Goal: Task Accomplishment & Management: Complete application form

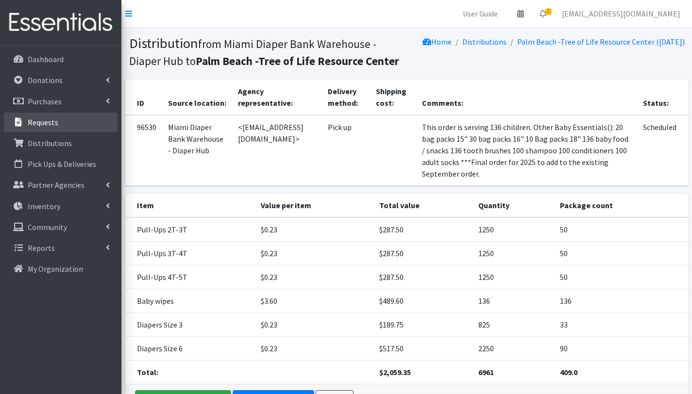
scroll to position [41, 0]
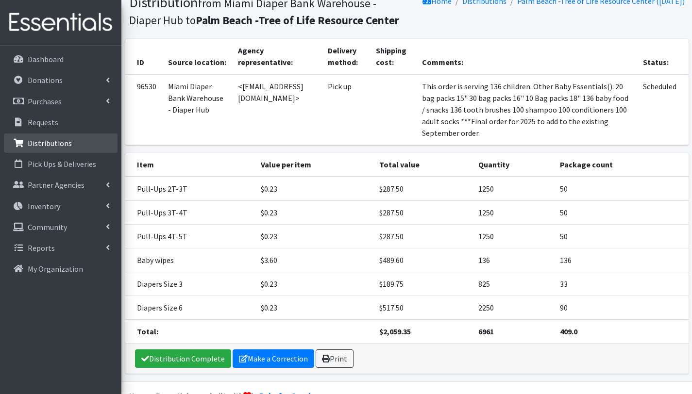
click at [53, 143] on p "Distributions" at bounding box center [50, 143] width 44 height 10
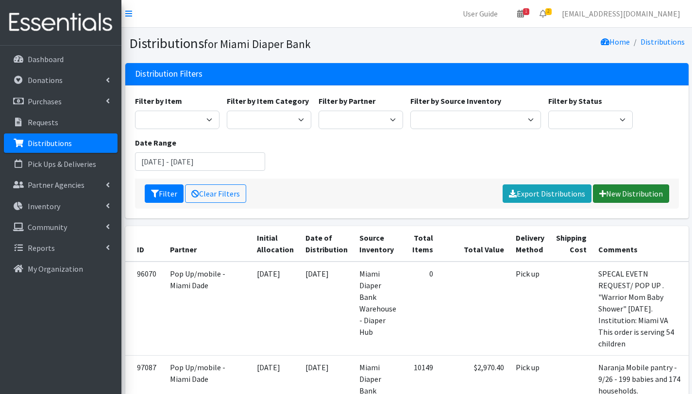
click at [631, 193] on link "New Distribution" at bounding box center [631, 194] width 76 height 18
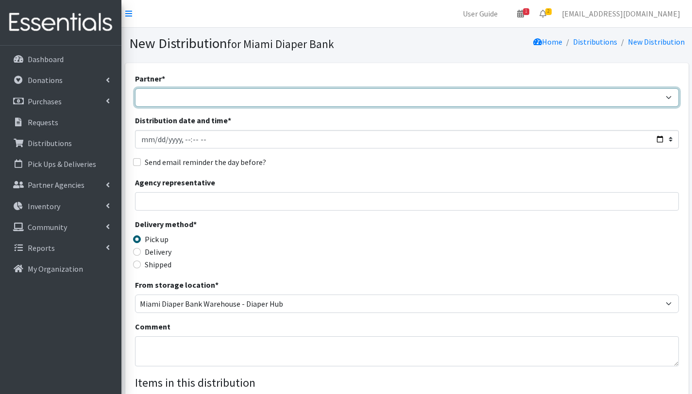
click at [191, 97] on select "305 Pink Pack A Safe Haven for Newborns Basic Needs [GEOGRAPHIC_DATA] [GEOGRAPH…" at bounding box center [407, 97] width 544 height 18
select select "2872"
click at [135, 88] on select "305 Pink Pack A Safe Haven for Newborns Basic Needs [GEOGRAPHIC_DATA] [GEOGRAPH…" at bounding box center [407, 97] width 544 height 18
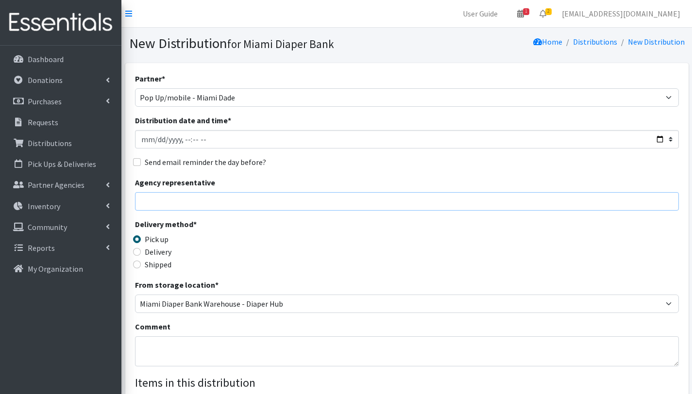
click at [180, 203] on input "Agency representative" at bounding box center [407, 201] width 544 height 18
type input "Gabriela Rojas"
click at [174, 346] on textarea "Comment" at bounding box center [407, 352] width 544 height 30
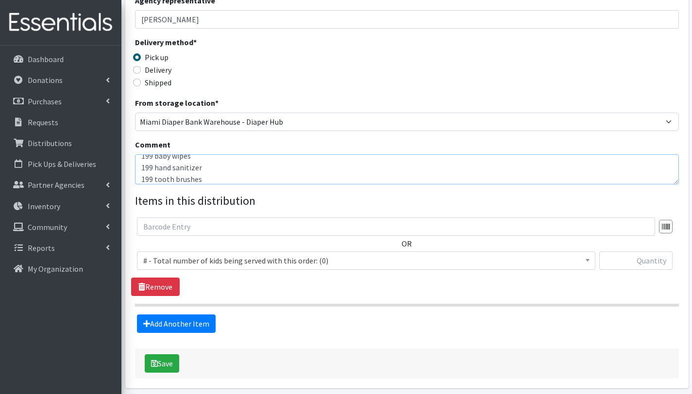
scroll to position [183, 0]
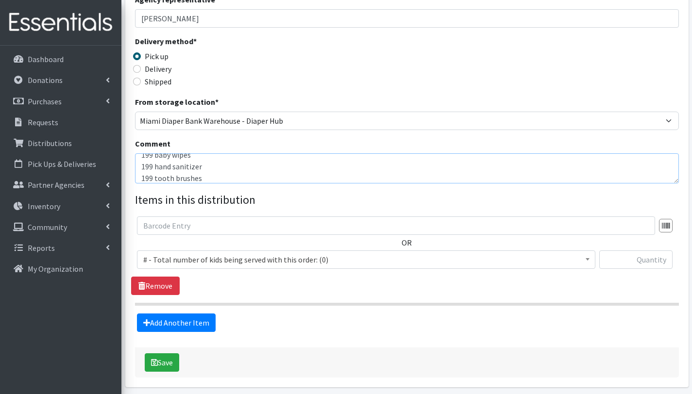
type textarea "Mobile Pantry- WIC Naranja. [DATE] This distribution is serving 199 children = …"
click at [224, 261] on span "# - Total number of kids being served with this order: (0)" at bounding box center [366, 260] width 446 height 14
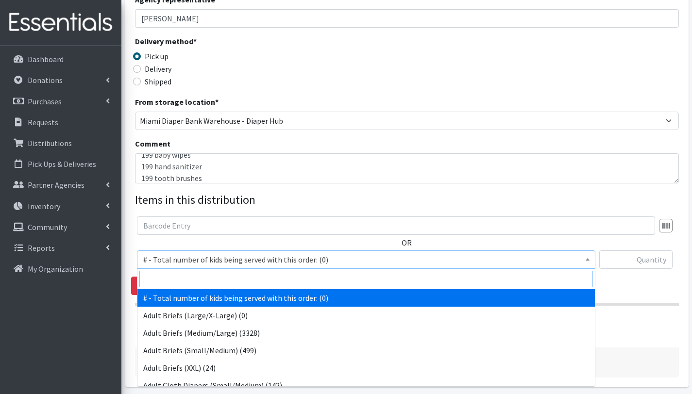
click at [221, 283] on input "search" at bounding box center [366, 279] width 454 height 17
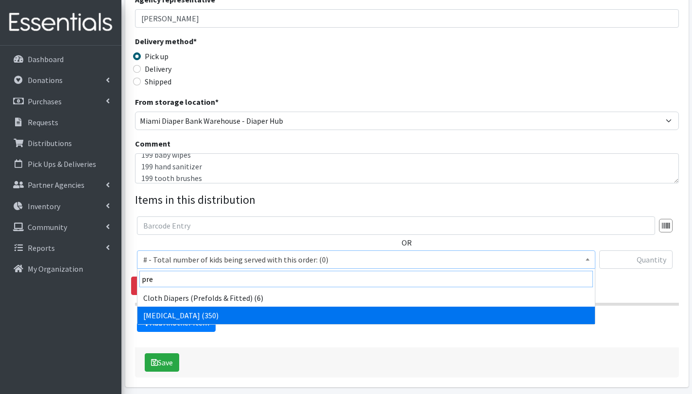
type input "pre"
select select "15228"
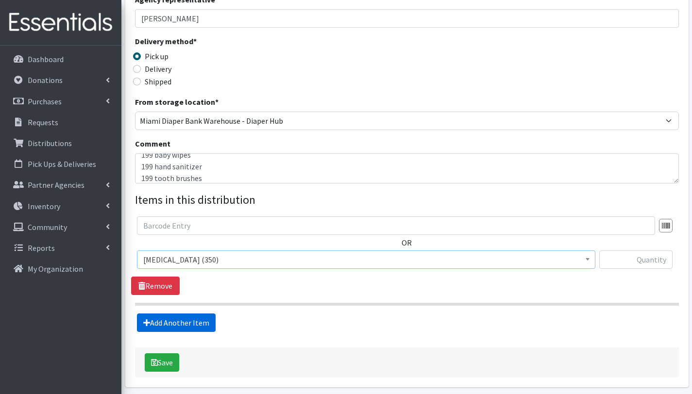
click at [196, 321] on link "Add Another Item" at bounding box center [176, 323] width 79 height 18
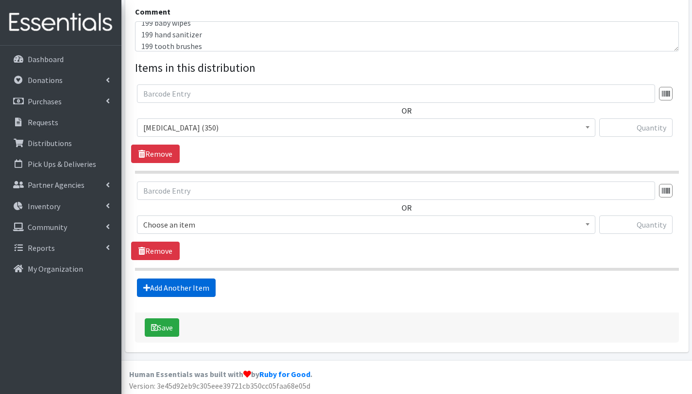
scroll to position [317, 0]
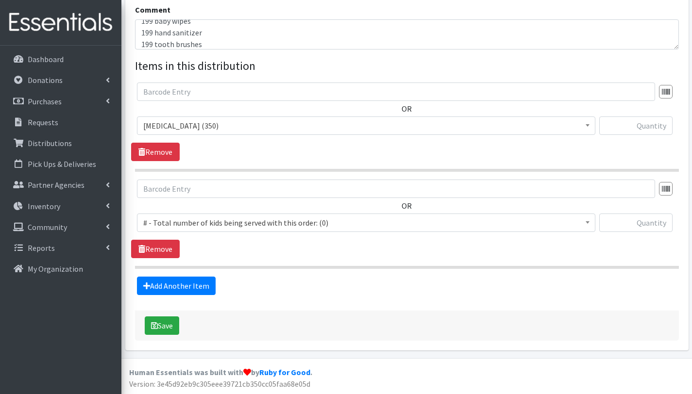
click at [212, 219] on span "# - Total number of kids being served with this order: (0)" at bounding box center [366, 223] width 446 height 14
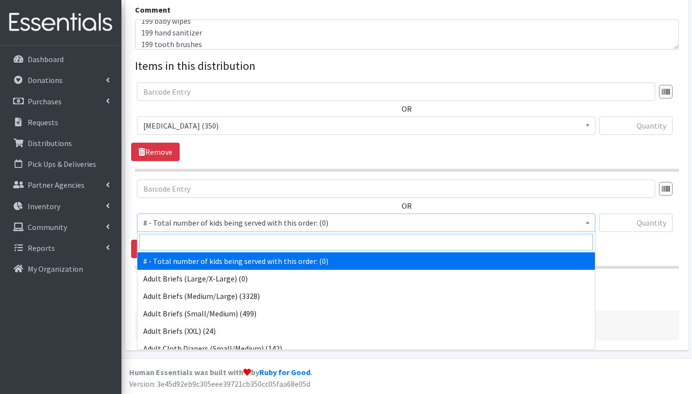
click at [211, 241] on input "search" at bounding box center [366, 242] width 454 height 17
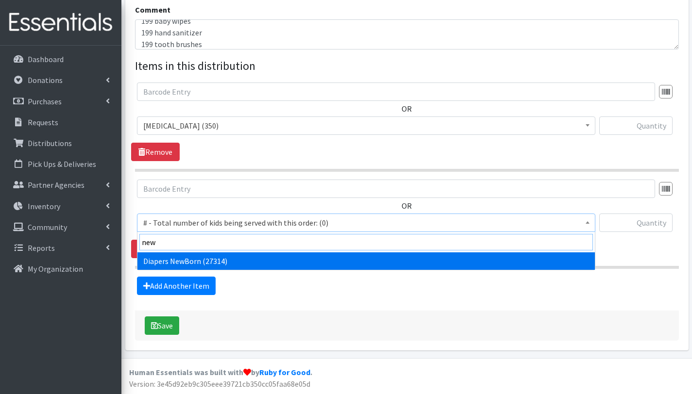
type input "new"
select select "2648"
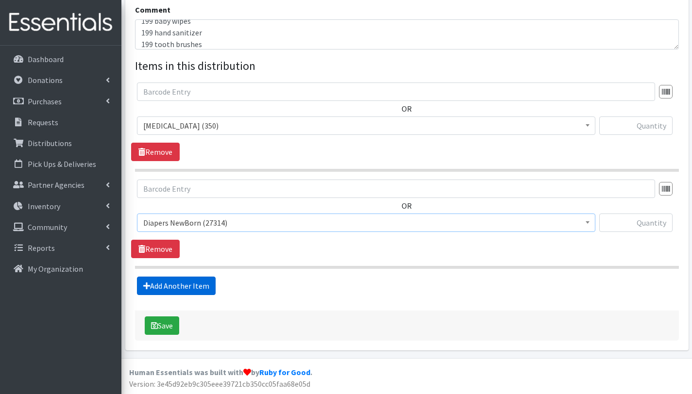
click at [186, 287] on link "Add Another Item" at bounding box center [176, 286] width 79 height 18
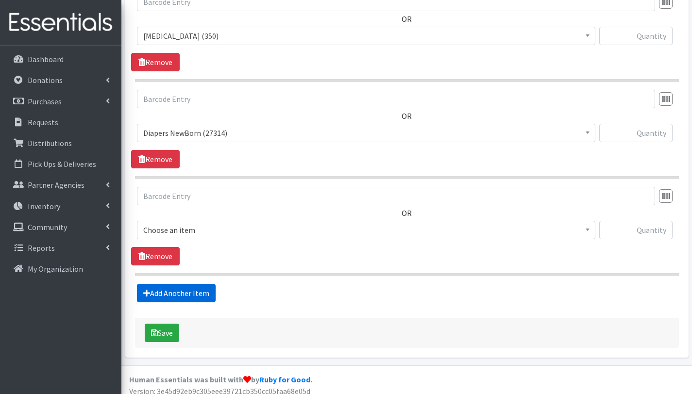
scroll to position [414, 0]
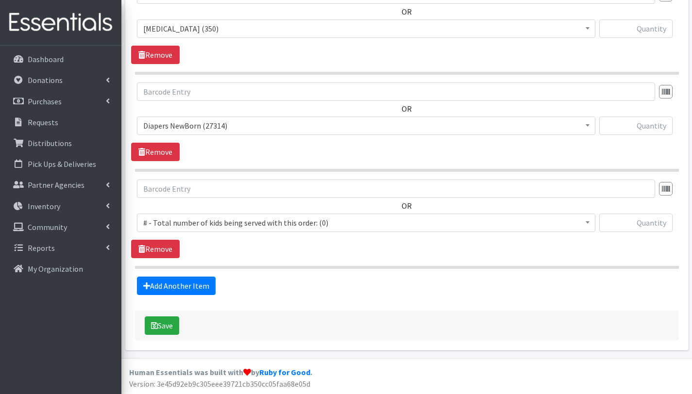
click at [191, 220] on span "# - Total number of kids being served with this order: (0)" at bounding box center [366, 223] width 446 height 14
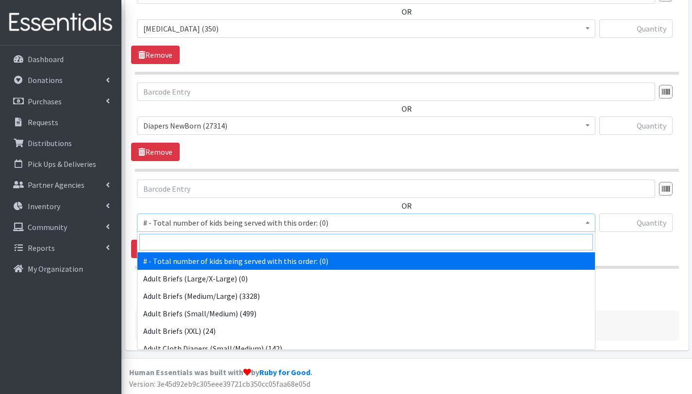
click at [192, 243] on input "search" at bounding box center [366, 242] width 454 height 17
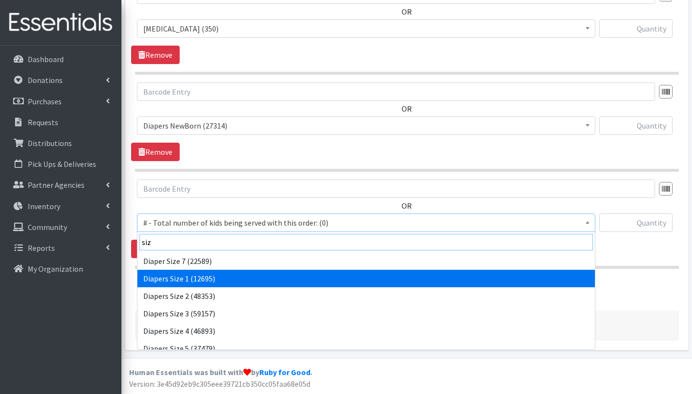
type input "siz"
select select "2665"
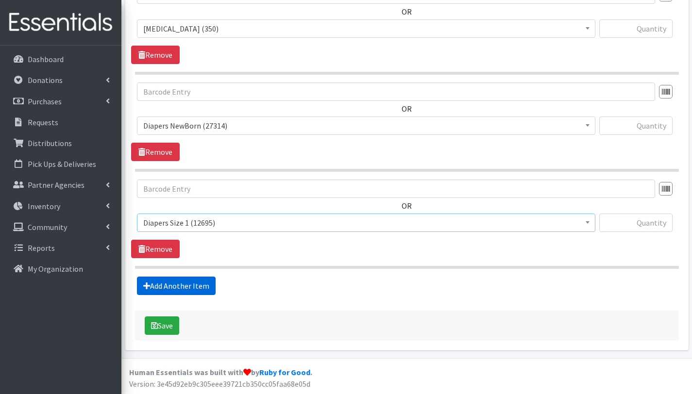
click at [195, 288] on link "Add Another Item" at bounding box center [176, 286] width 79 height 18
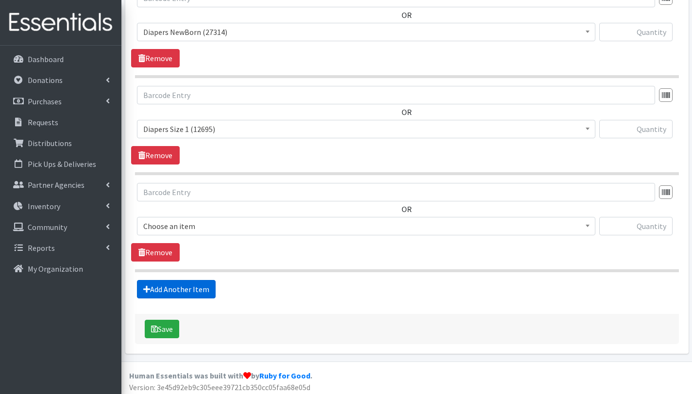
scroll to position [511, 0]
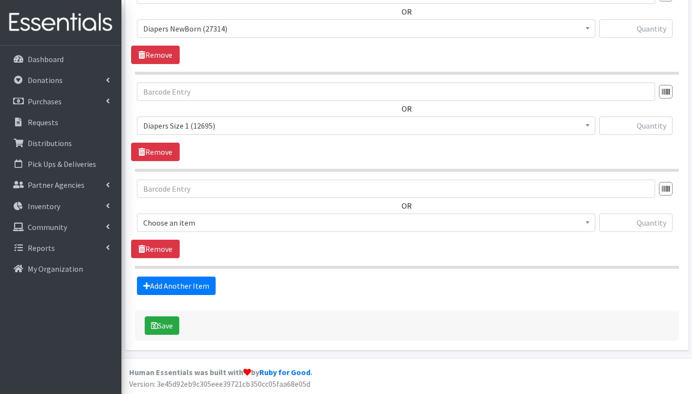
click at [194, 223] on span "Choose an item" at bounding box center [366, 223] width 446 height 14
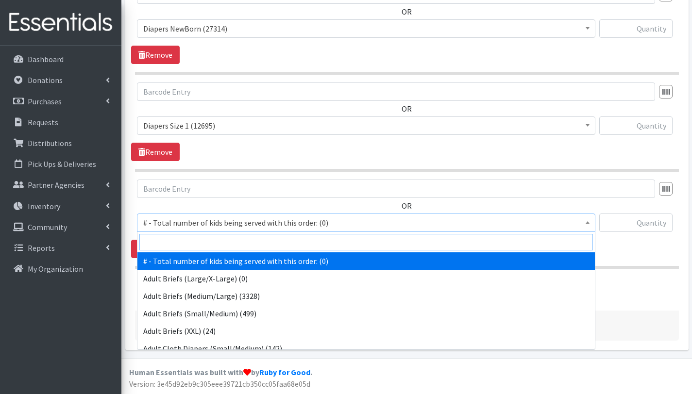
click at [196, 235] on input "search" at bounding box center [366, 242] width 454 height 17
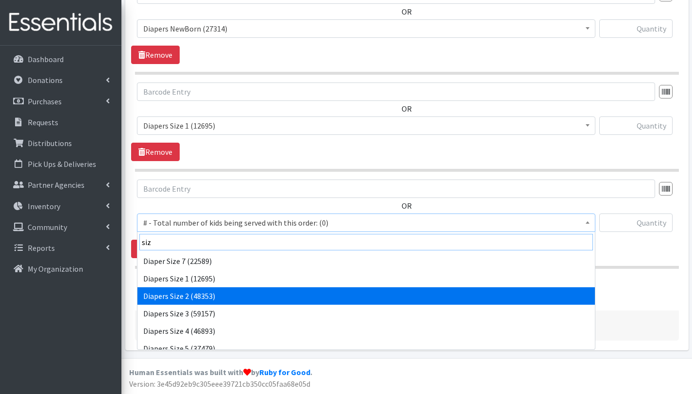
type input "siz"
select select "2668"
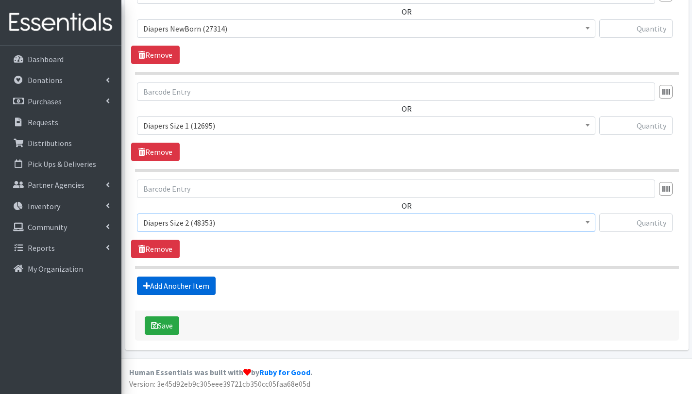
click at [197, 284] on link "Add Another Item" at bounding box center [176, 286] width 79 height 18
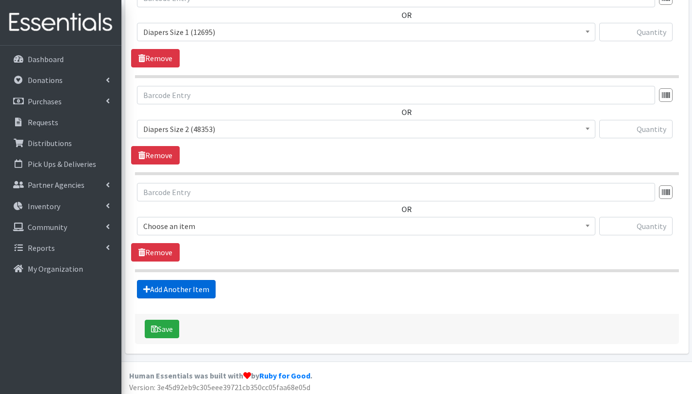
scroll to position [608, 0]
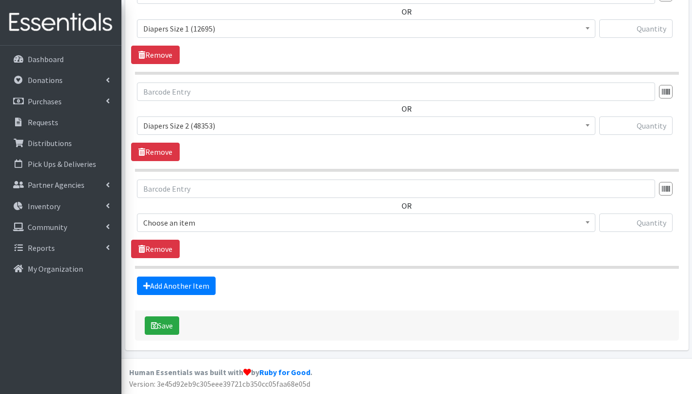
click at [203, 223] on span "Choose an item" at bounding box center [366, 223] width 446 height 14
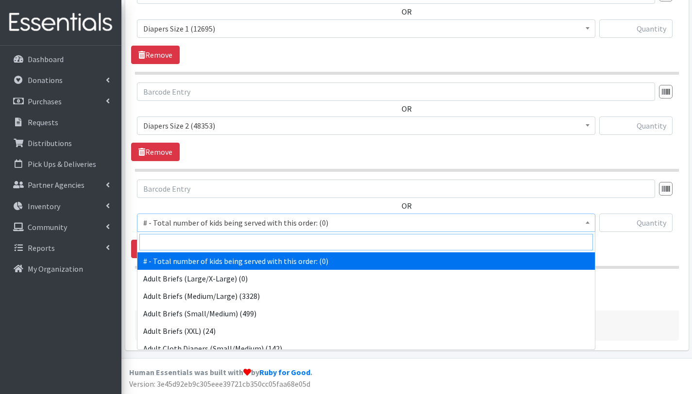
click at [202, 248] on input "search" at bounding box center [366, 242] width 454 height 17
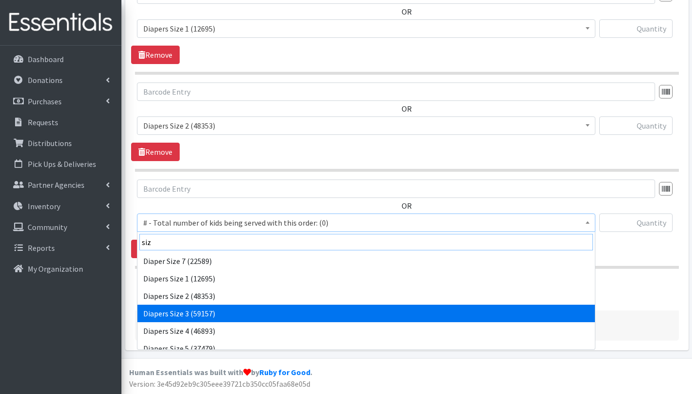
type input "siz"
select select "2655"
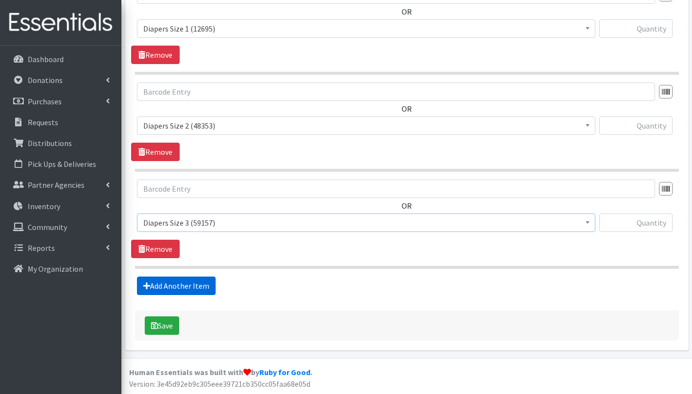
click at [195, 284] on link "Add Another Item" at bounding box center [176, 286] width 79 height 18
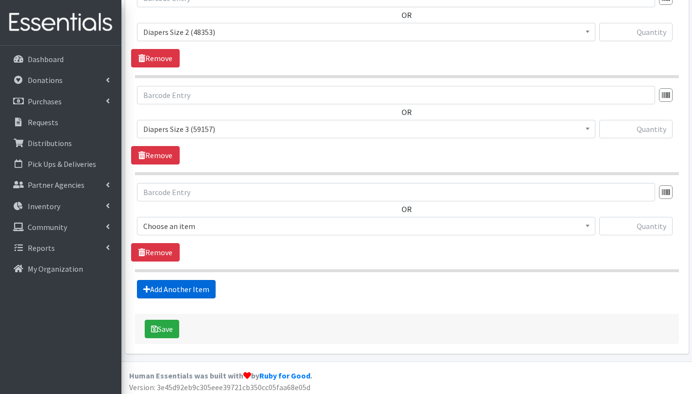
scroll to position [706, 0]
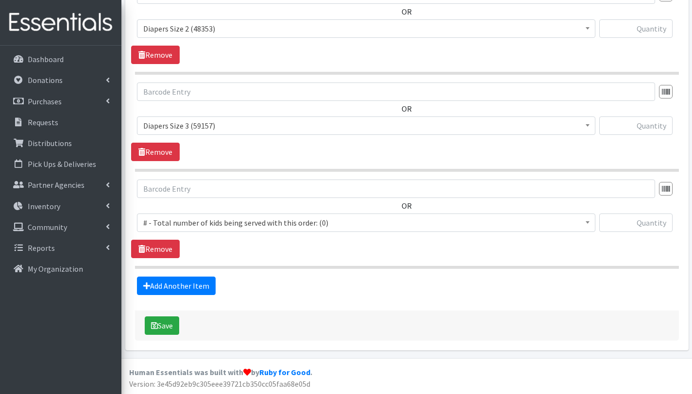
click at [198, 220] on span "# - Total number of kids being served with this order: (0)" at bounding box center [366, 223] width 446 height 14
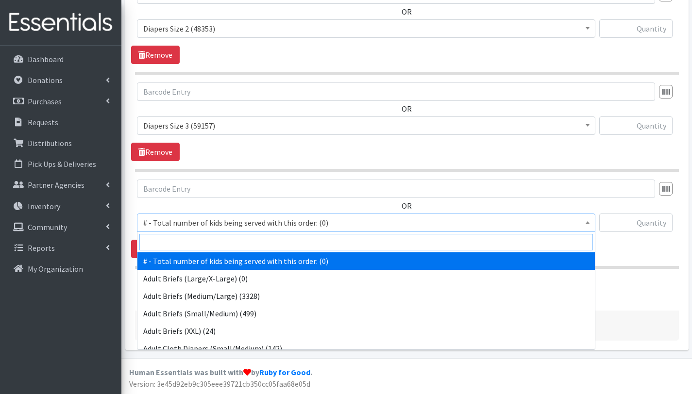
click at [198, 243] on input "search" at bounding box center [366, 242] width 454 height 17
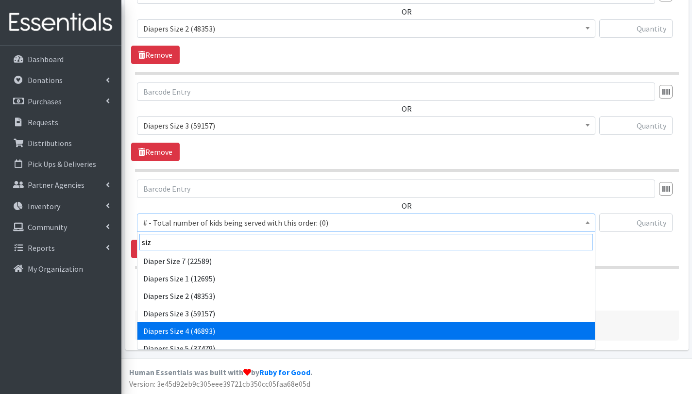
type input "siz"
select select "2661"
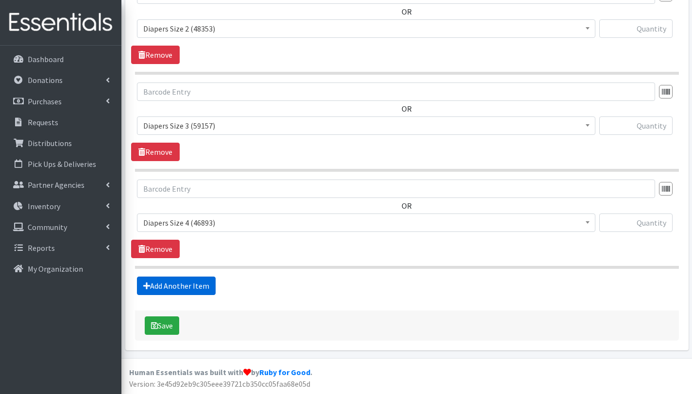
click at [202, 282] on link "Add Another Item" at bounding box center [176, 286] width 79 height 18
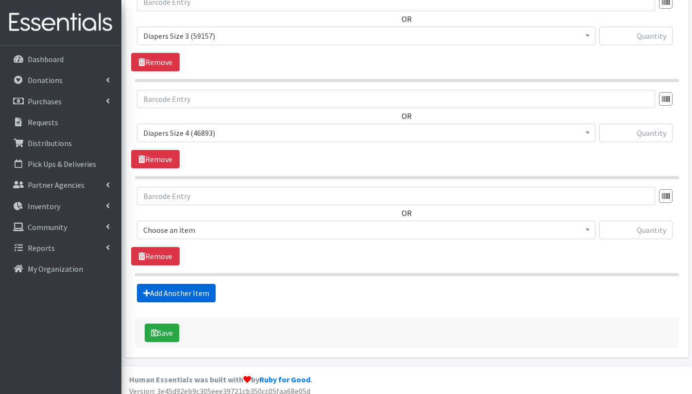
scroll to position [803, 0]
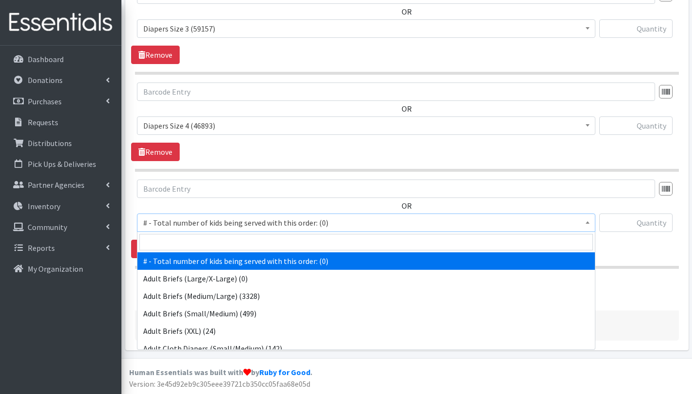
click at [209, 223] on span "# - Total number of kids being served with this order: (0)" at bounding box center [366, 223] width 446 height 14
click at [209, 244] on input "search" at bounding box center [366, 242] width 454 height 17
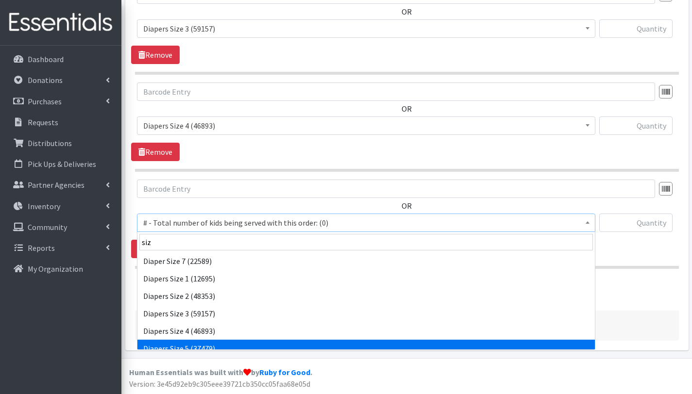
type input "siz"
select select "2652"
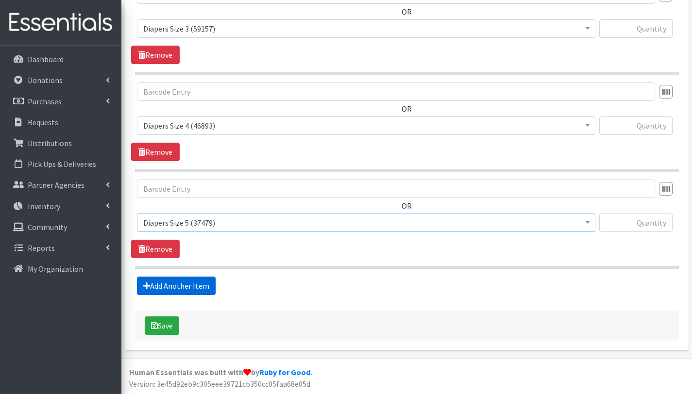
click at [199, 283] on link "Add Another Item" at bounding box center [176, 286] width 79 height 18
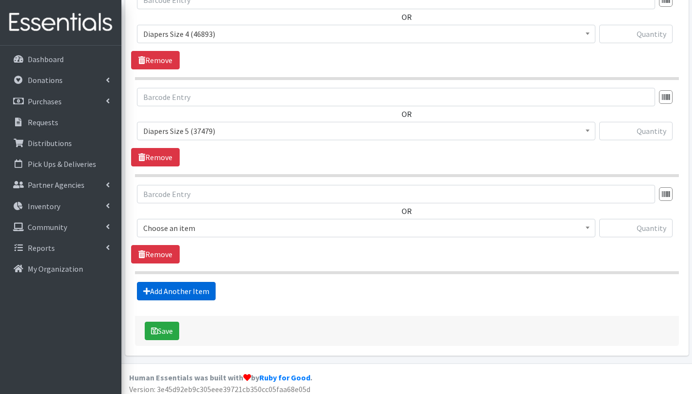
scroll to position [900, 0]
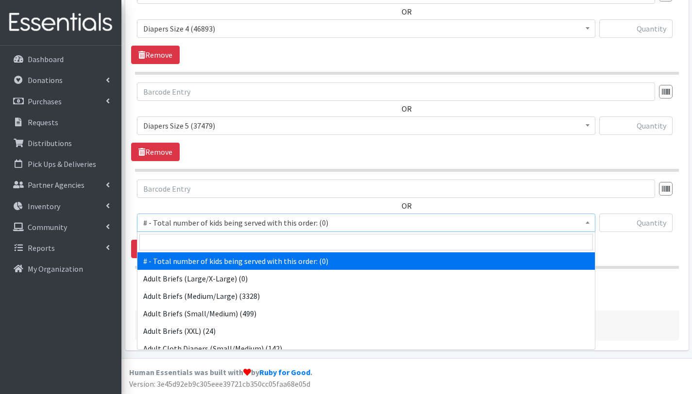
click at [214, 221] on span "# - Total number of kids being served with this order: (0)" at bounding box center [366, 223] width 446 height 14
click at [218, 243] on input "search" at bounding box center [366, 242] width 454 height 17
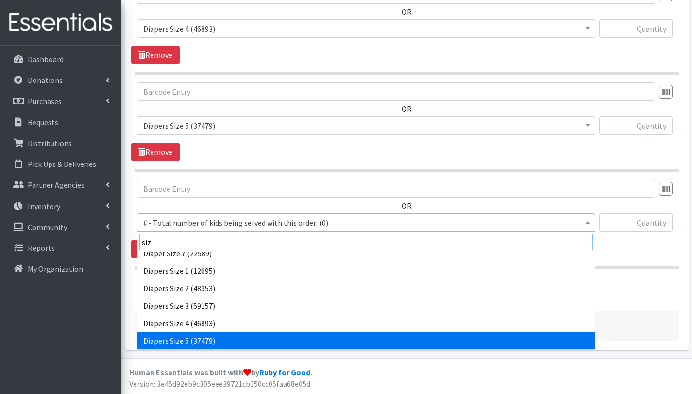
scroll to position [14, 0]
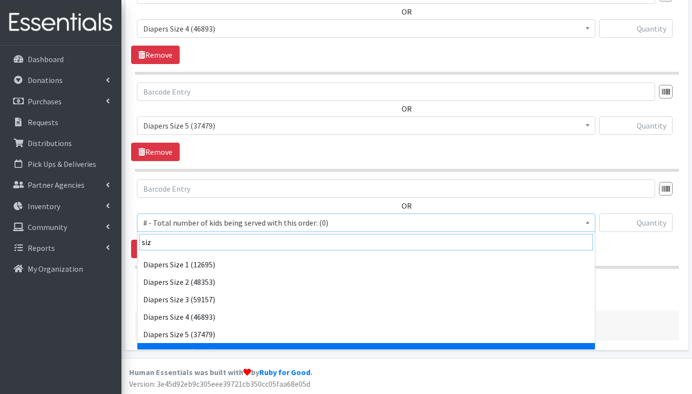
type input "siz"
select select "2674"
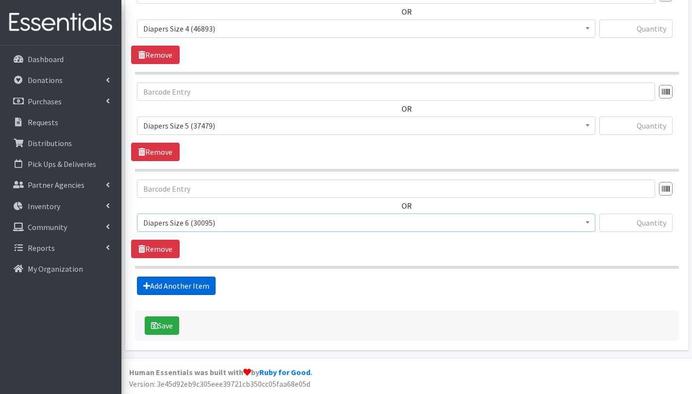
click at [186, 287] on link "Add Another Item" at bounding box center [176, 286] width 79 height 18
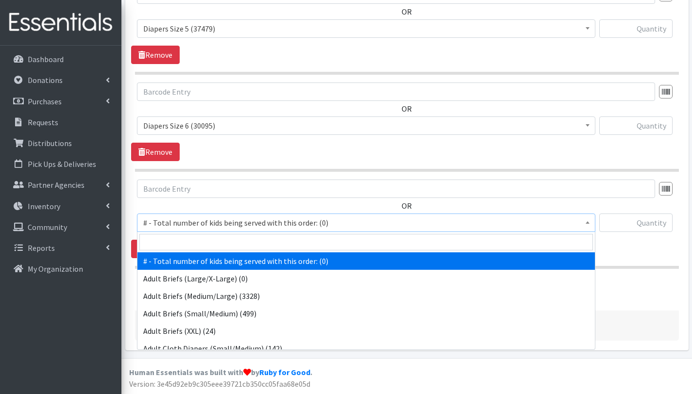
click at [189, 223] on span "# - Total number of kids being served with this order: (0)" at bounding box center [366, 223] width 446 height 14
click at [192, 240] on input "search" at bounding box center [366, 242] width 454 height 17
type input "siz"
select select "12644"
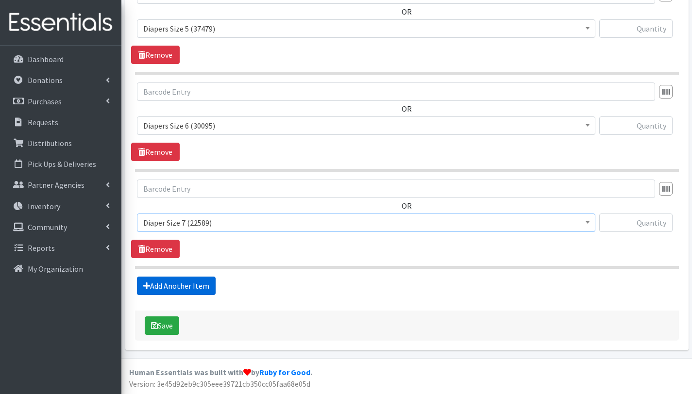
click at [199, 280] on link "Add Another Item" at bounding box center [176, 286] width 79 height 18
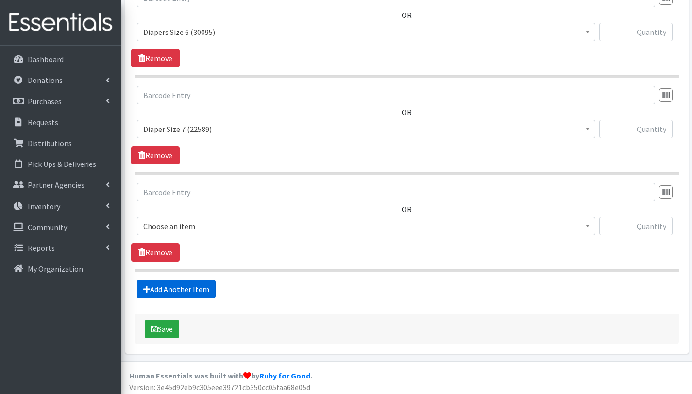
scroll to position [1094, 0]
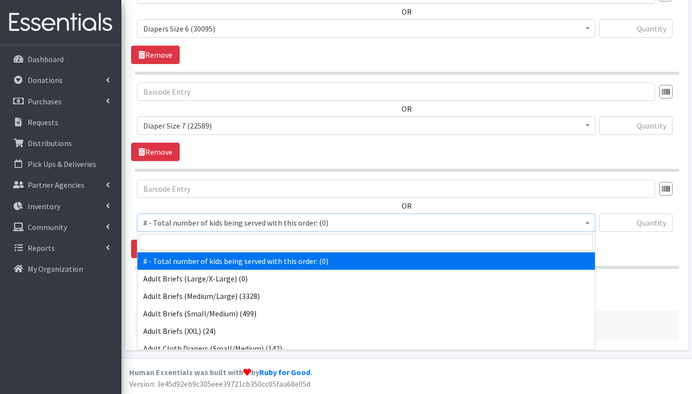
click at [206, 223] on span "# - Total number of kids being served with this order: (0)" at bounding box center [366, 223] width 446 height 14
click at [205, 244] on input "search" at bounding box center [366, 242] width 454 height 17
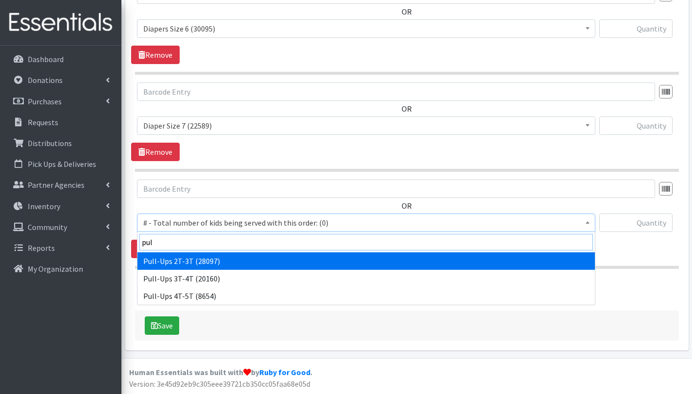
type input "pul"
select select "2644"
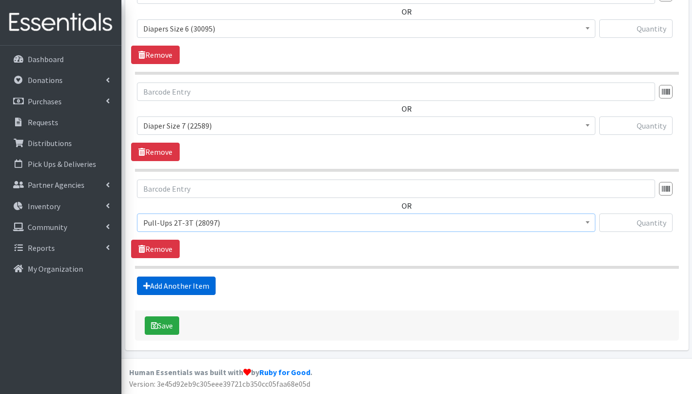
click at [207, 282] on link "Add Another Item" at bounding box center [176, 286] width 79 height 18
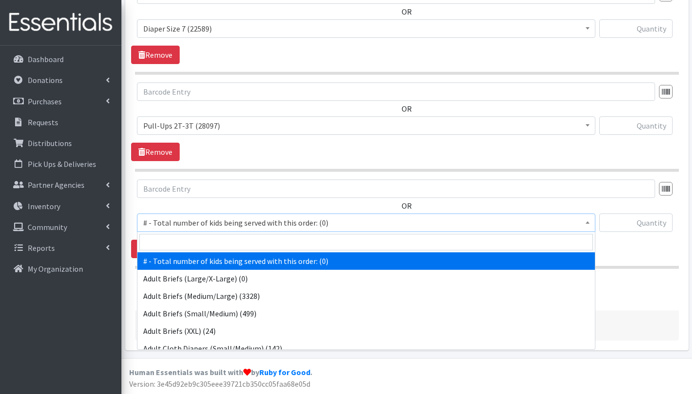
click at [209, 221] on span "# - Total number of kids being served with this order: (0)" at bounding box center [366, 223] width 446 height 14
click at [212, 239] on input "search" at bounding box center [366, 242] width 454 height 17
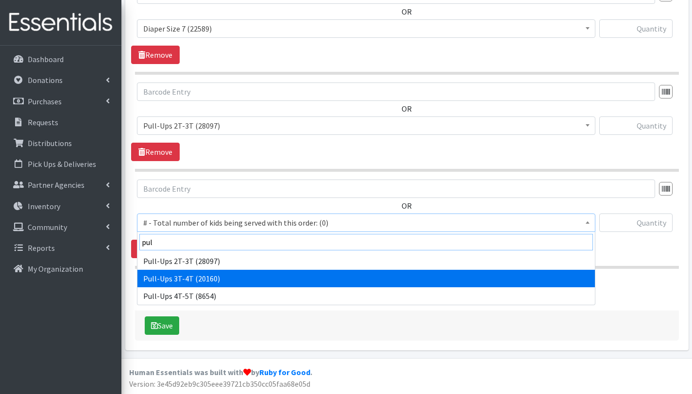
type input "pul"
select select "2679"
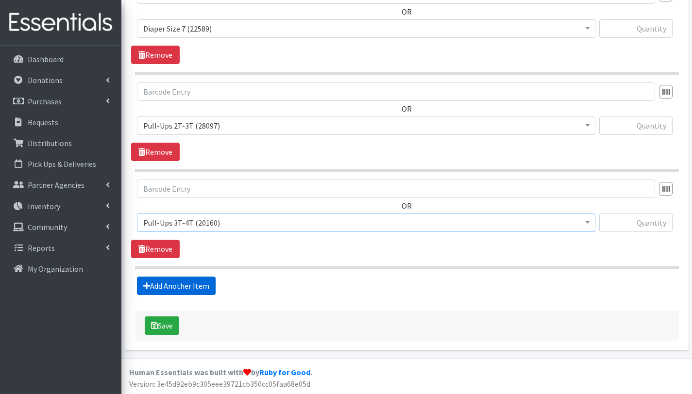
click at [196, 285] on link "Add Another Item" at bounding box center [176, 286] width 79 height 18
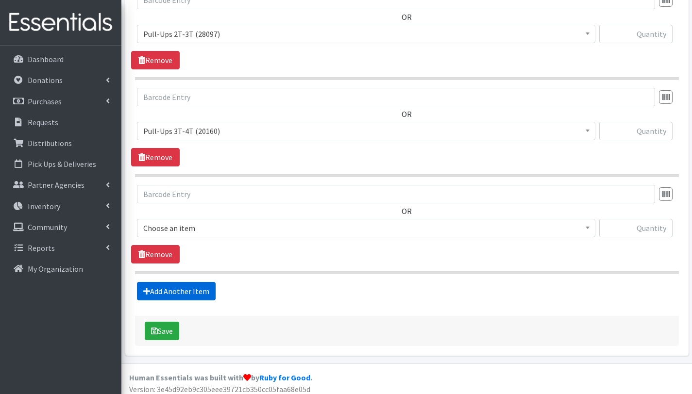
scroll to position [1288, 0]
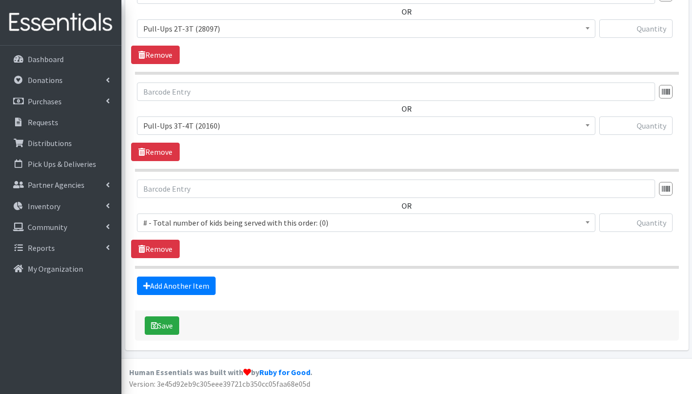
click at [193, 219] on span "# - Total number of kids being served with this order: (0)" at bounding box center [366, 223] width 446 height 14
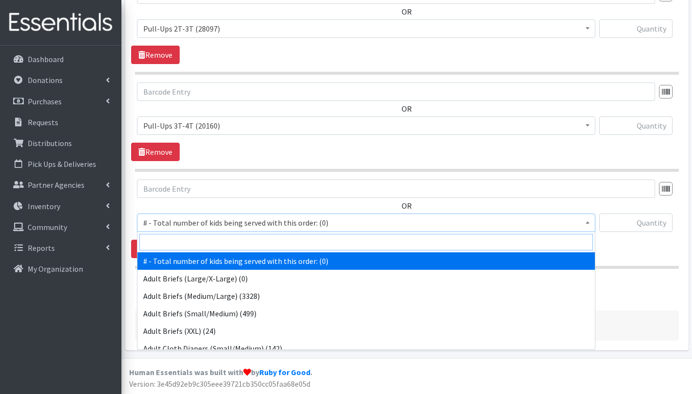
click at [196, 235] on input "search" at bounding box center [366, 242] width 454 height 17
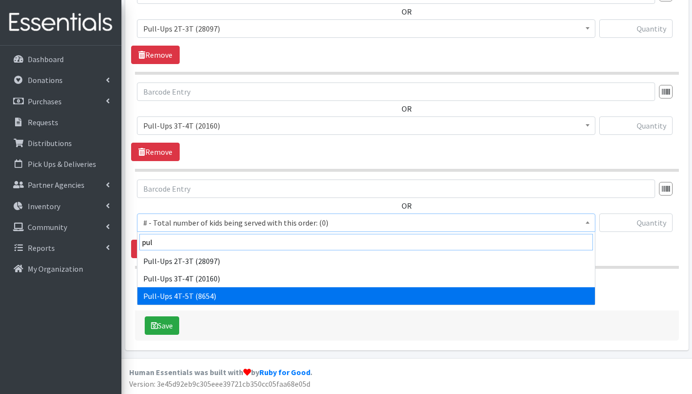
type input "pul"
select select "2680"
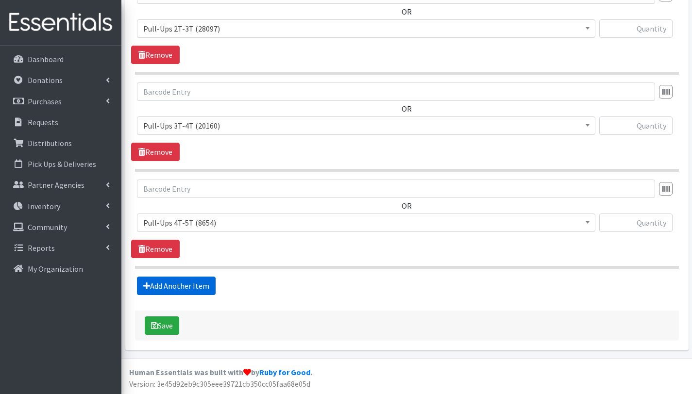
click at [208, 290] on link "Add Another Item" at bounding box center [176, 286] width 79 height 18
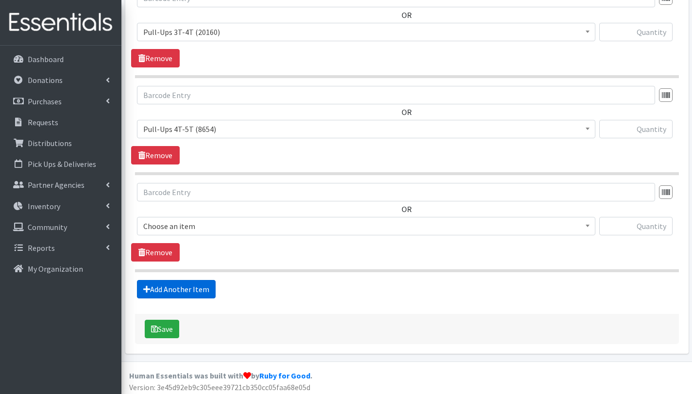
scroll to position [1385, 0]
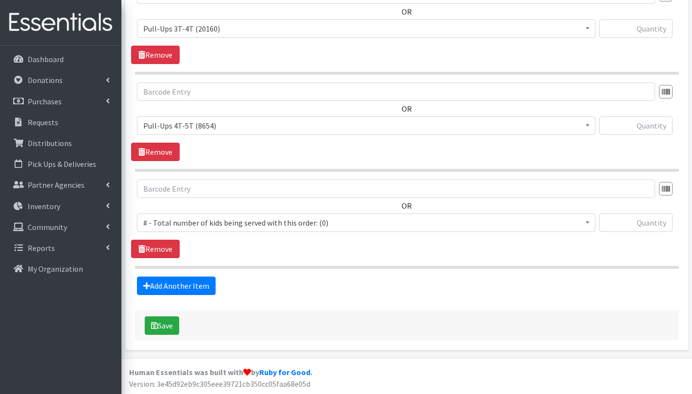
click at [208, 223] on span "# - Total number of kids being served with this order: (0)" at bounding box center [366, 223] width 446 height 14
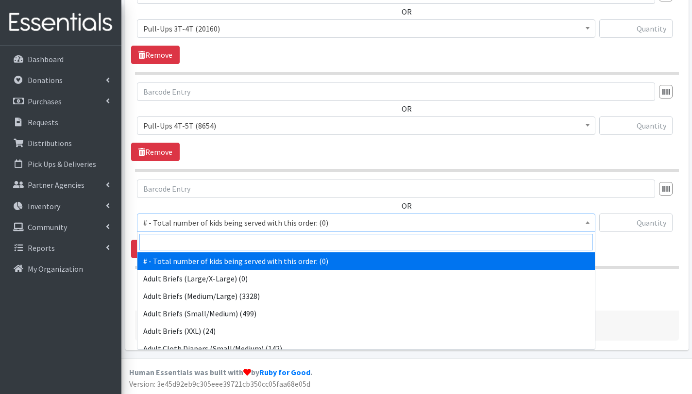
click at [210, 239] on input "search" at bounding box center [366, 242] width 454 height 17
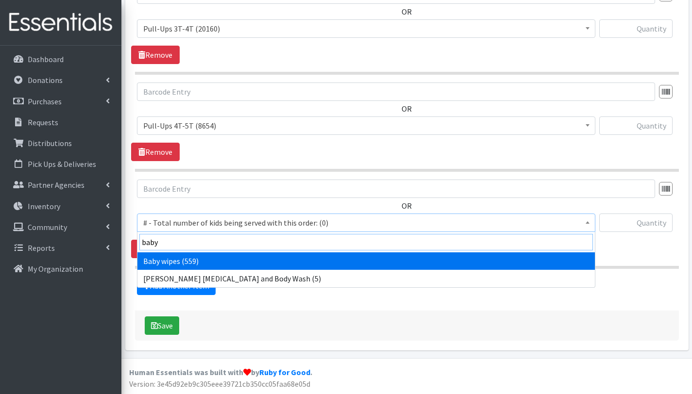
type input "baby"
select select "2649"
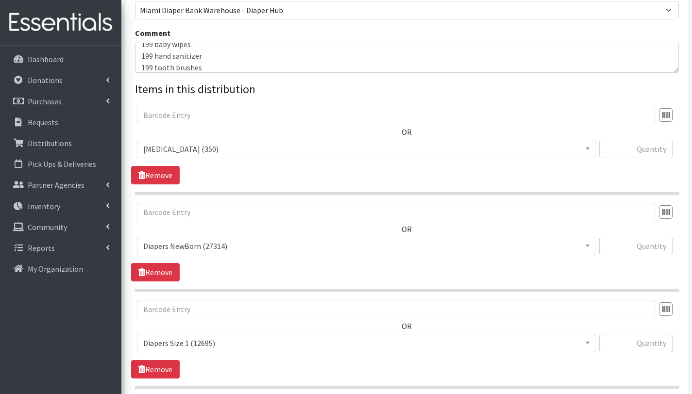
scroll to position [297, 0]
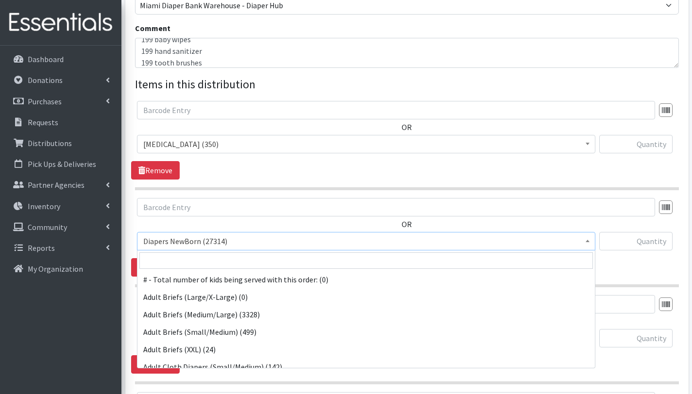
scroll to position [332, 0]
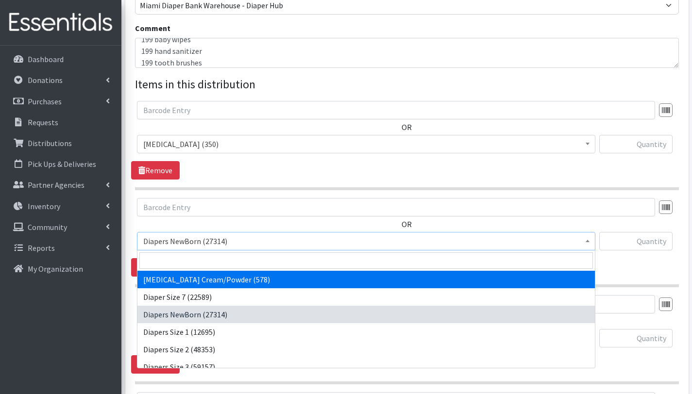
click at [599, 189] on hr at bounding box center [407, 188] width 544 height 3
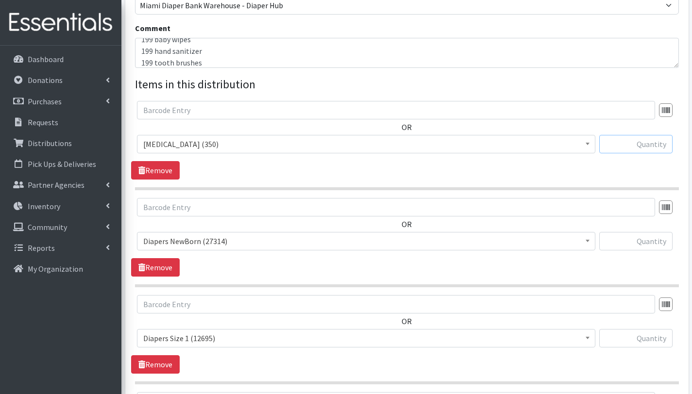
click at [643, 144] on input "text" at bounding box center [635, 144] width 73 height 18
type input "50"
click at [651, 243] on input "text" at bounding box center [635, 241] width 73 height 18
type input "350"
click at [660, 342] on input "text" at bounding box center [635, 338] width 73 height 18
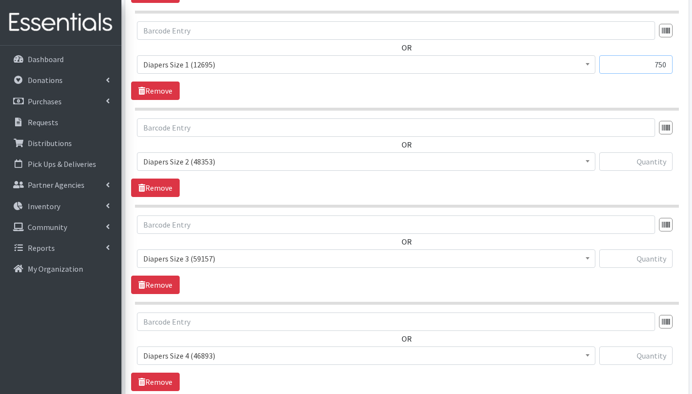
scroll to position [571, 0]
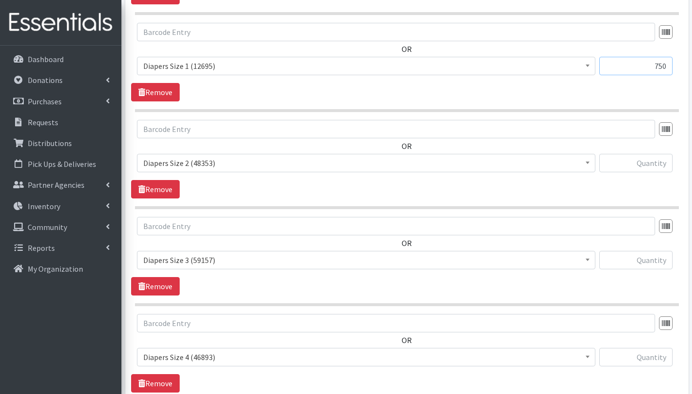
type input "750"
click at [625, 163] on input "text" at bounding box center [635, 163] width 73 height 18
type input "1700"
click at [630, 262] on input "text" at bounding box center [635, 260] width 73 height 18
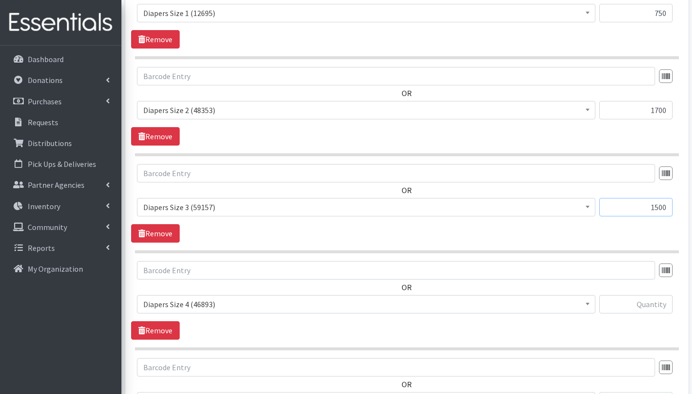
scroll to position [628, 0]
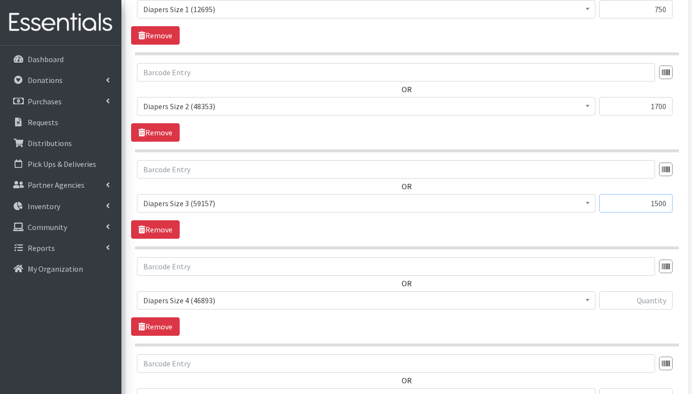
type input "1500"
click at [639, 304] on input "text" at bounding box center [635, 300] width 73 height 18
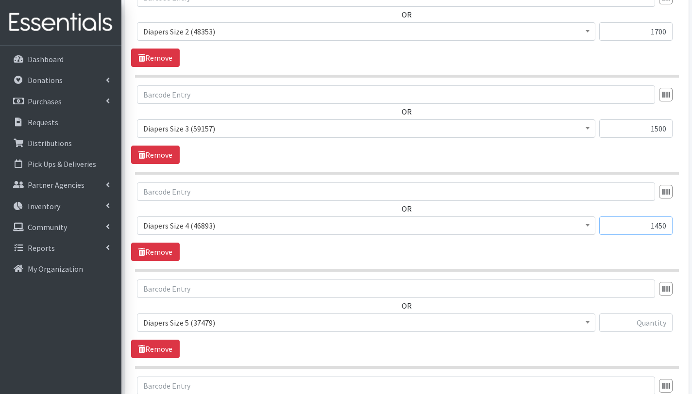
scroll to position [706, 0]
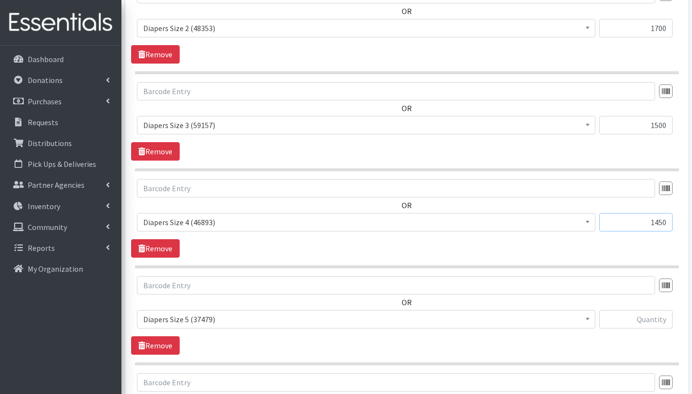
type input "1450"
click at [658, 320] on input "text" at bounding box center [635, 319] width 73 height 18
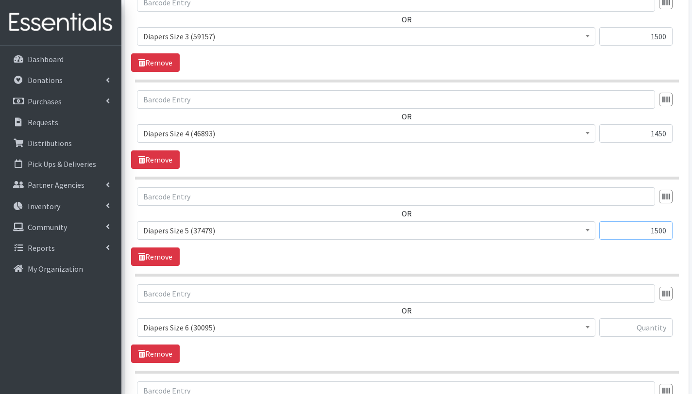
scroll to position [799, 0]
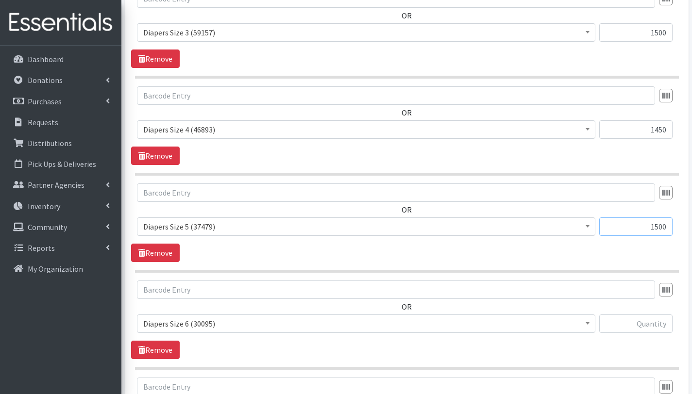
type input "1500"
click at [661, 327] on input "text" at bounding box center [635, 324] width 73 height 18
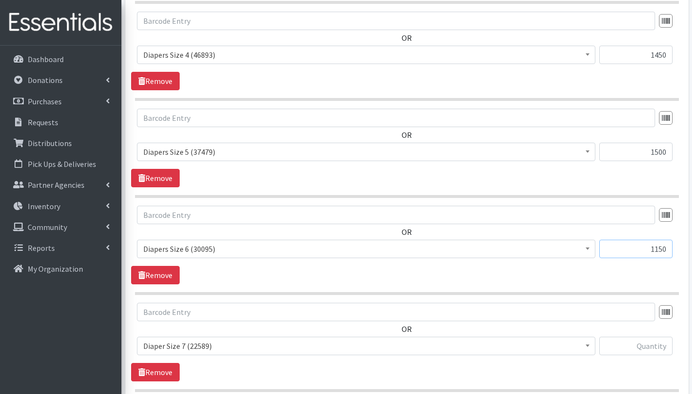
scroll to position [877, 0]
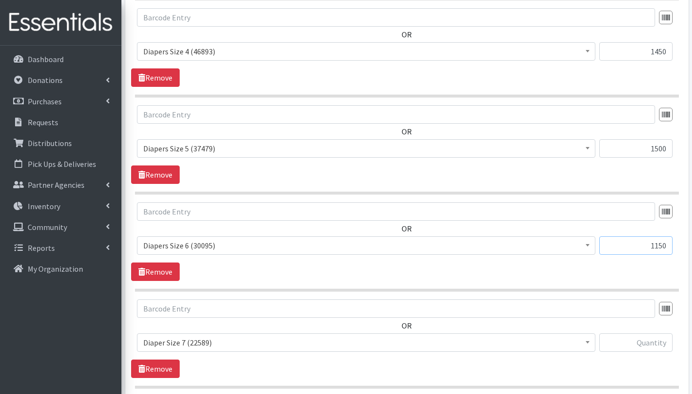
type input "1150"
click at [660, 341] on input "text" at bounding box center [635, 343] width 73 height 18
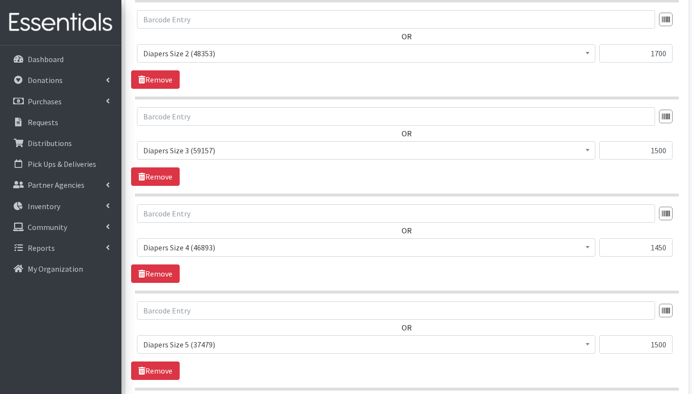
scroll to position [680, 0]
type input "450"
click at [663, 348] on input "1500" at bounding box center [635, 346] width 73 height 18
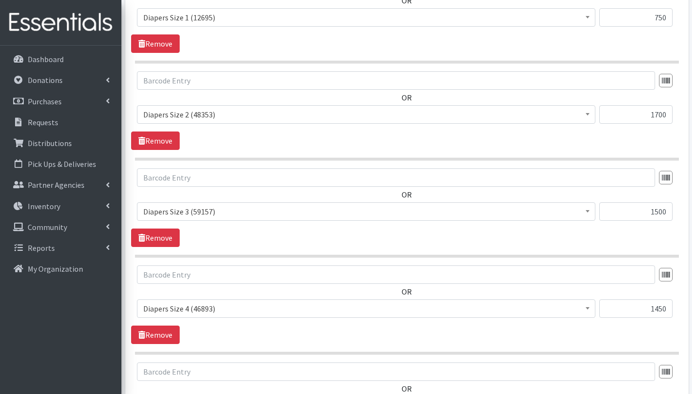
scroll to position [530, 0]
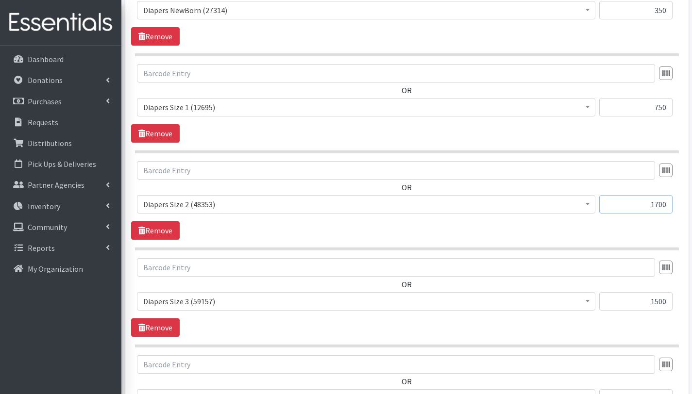
click at [658, 203] on input "1700" at bounding box center [635, 204] width 73 height 18
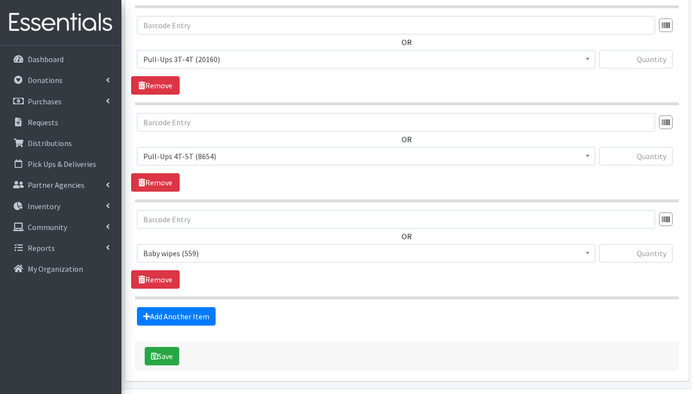
scroll to position [1360, 0]
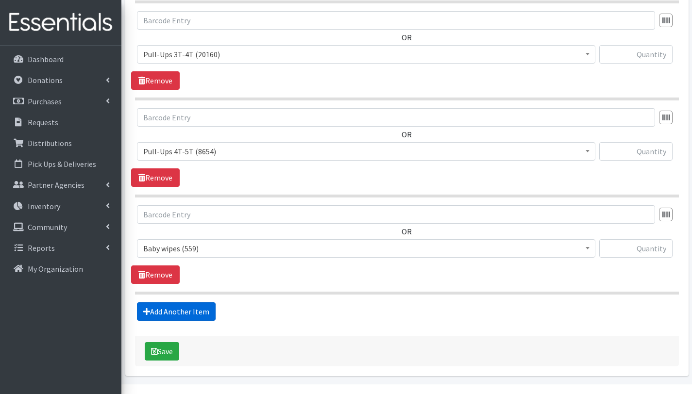
type input "1200"
click at [188, 310] on link "Add Another Item" at bounding box center [176, 312] width 79 height 18
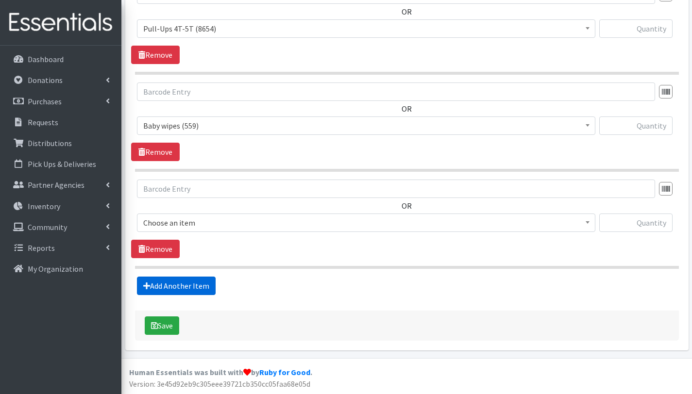
scroll to position [1483, 0]
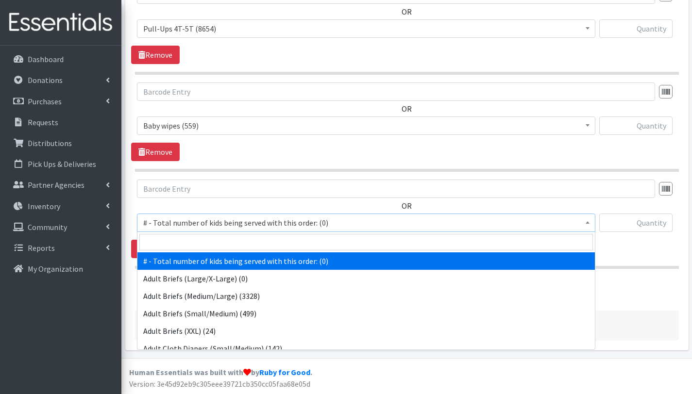
click at [197, 221] on span "# - Total number of kids being served with this order: (0)" at bounding box center [366, 223] width 446 height 14
click at [194, 242] on input "search" at bounding box center [366, 242] width 454 height 17
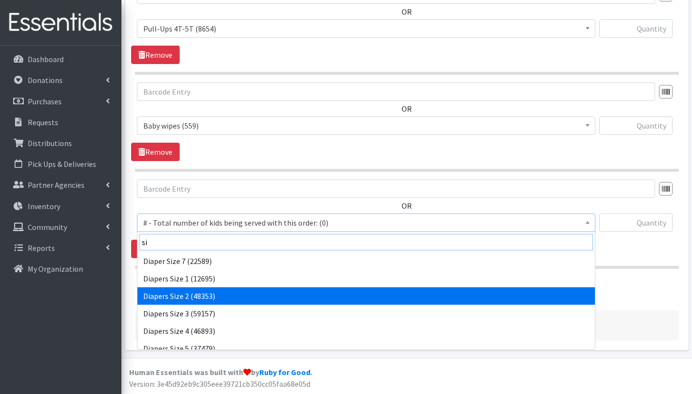
scroll to position [43, 0]
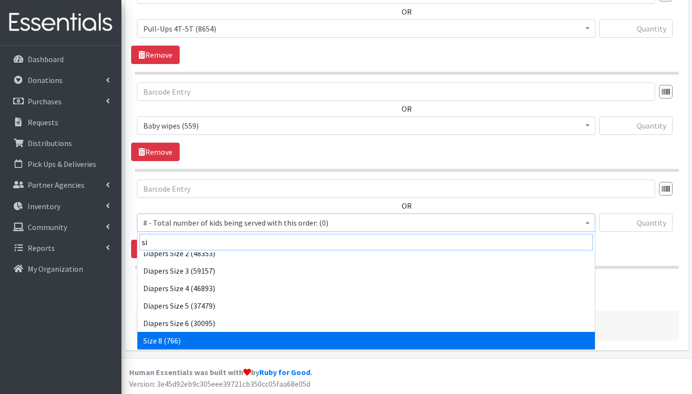
type input "si"
select select "15229"
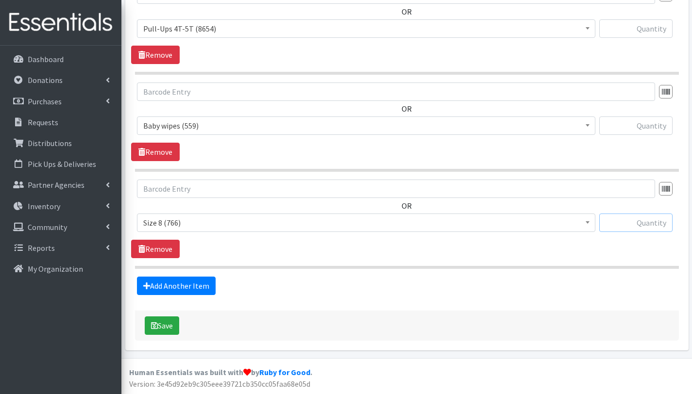
click at [633, 225] on input "text" at bounding box center [635, 223] width 73 height 18
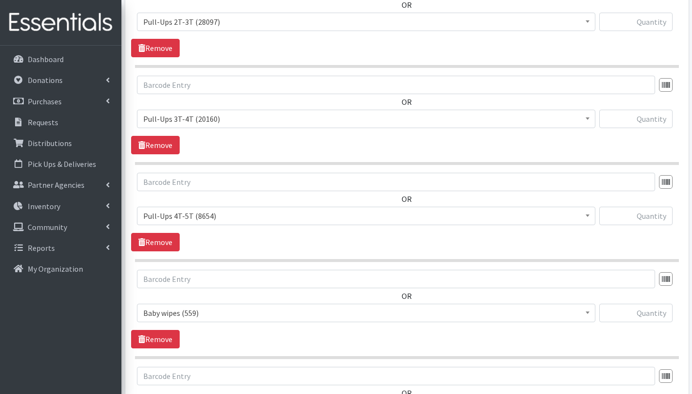
scroll to position [1136, 0]
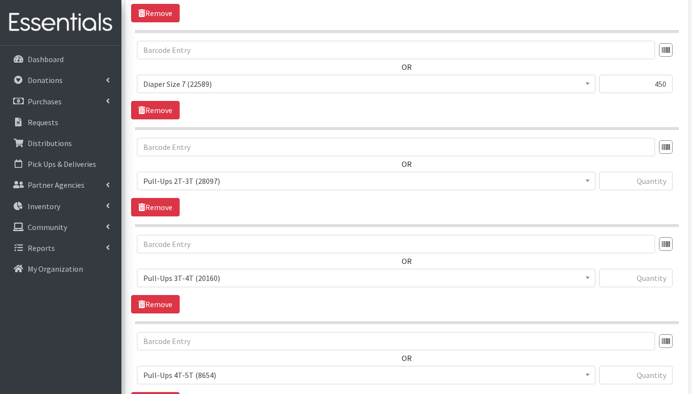
type input "100"
click at [631, 183] on input "text" at bounding box center [635, 181] width 73 height 18
type input "400"
click at [650, 282] on input "text" at bounding box center [635, 278] width 73 height 18
type input "300"
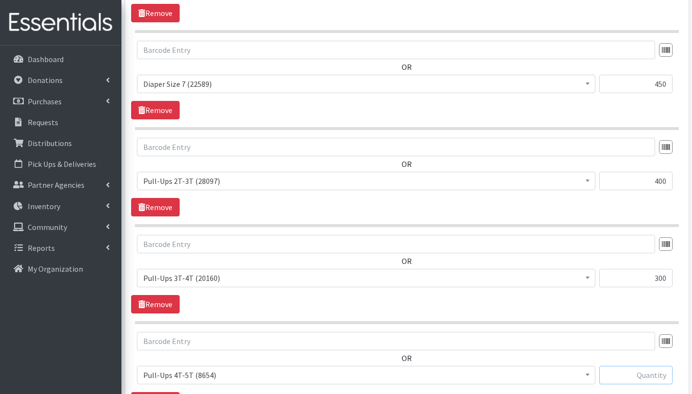
click at [637, 377] on input "text" at bounding box center [635, 375] width 73 height 18
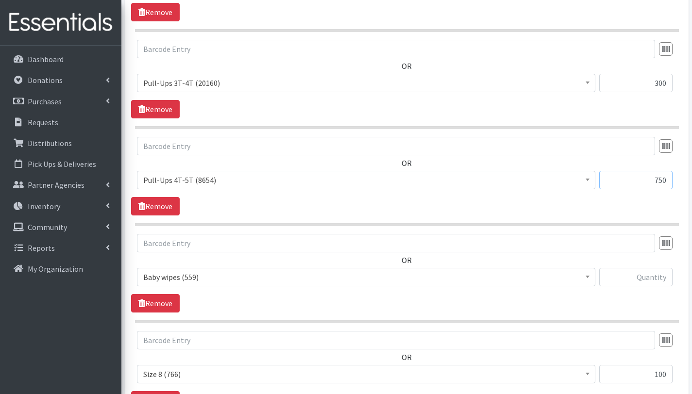
scroll to position [1332, 0]
type input "750"
click at [646, 279] on input "text" at bounding box center [635, 277] width 73 height 18
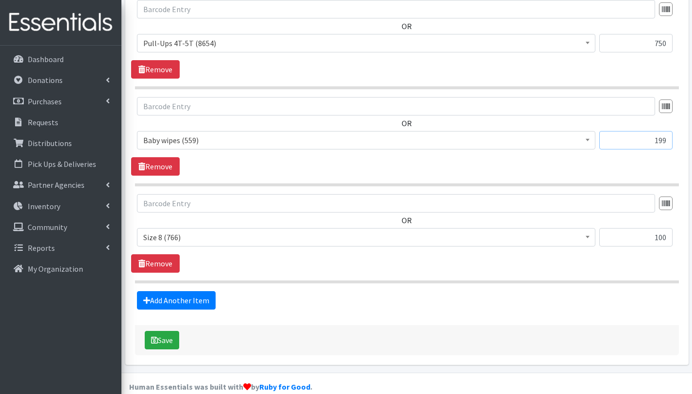
scroll to position [1483, 0]
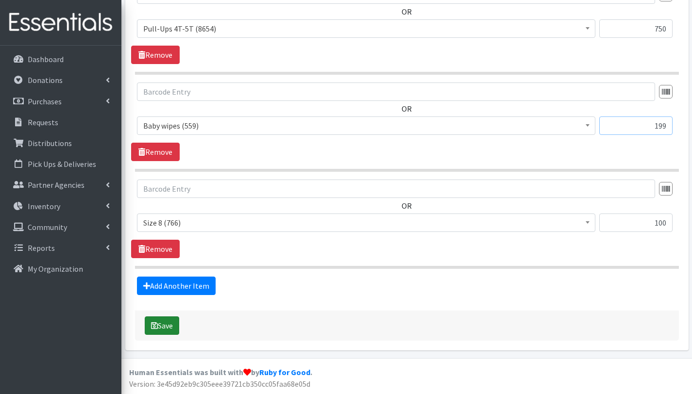
type input "199"
click at [169, 321] on button "Save" at bounding box center [162, 326] width 34 height 18
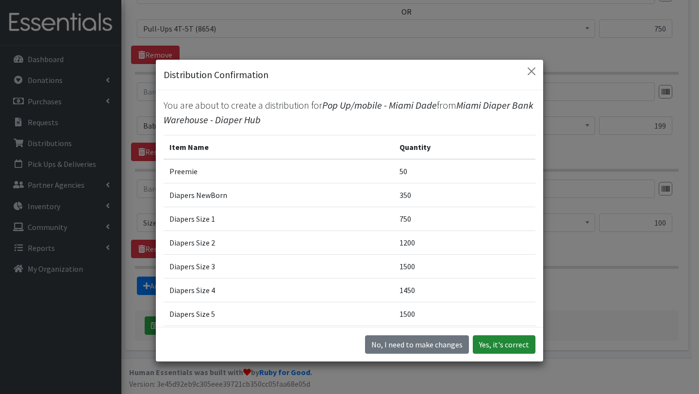
click at [513, 344] on button "Yes, it's correct" at bounding box center [504, 345] width 63 height 18
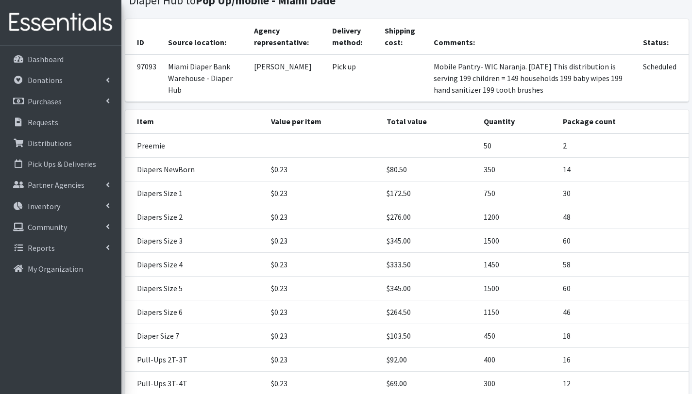
scroll to position [296, 0]
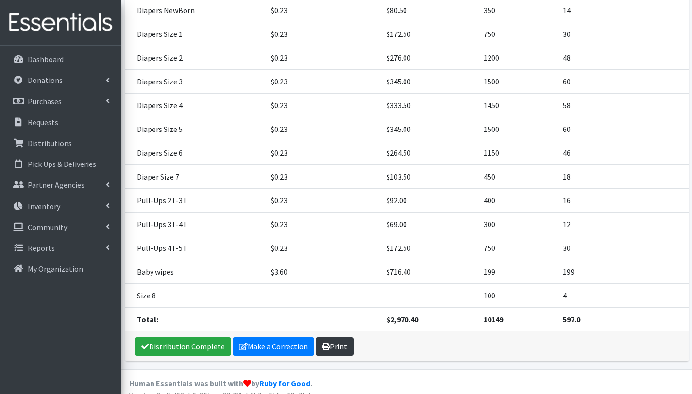
click at [336, 338] on link "Print" at bounding box center [335, 347] width 38 height 18
click at [54, 141] on p "Distributions" at bounding box center [50, 143] width 44 height 10
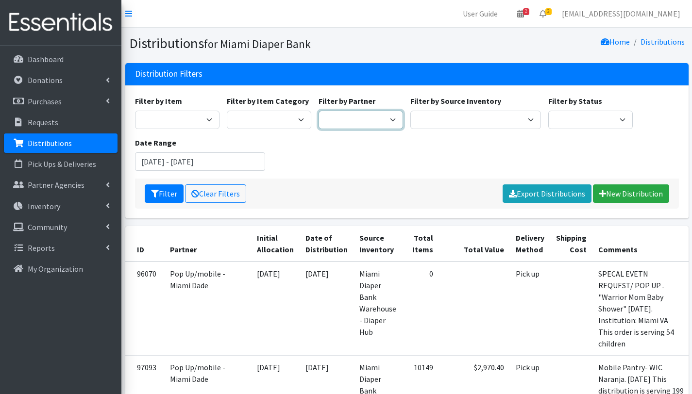
click at [381, 119] on select "305 Pink Pack A Safe Haven for Newborns Basic Needs Miami Belafonte TACOLCY Cen…" at bounding box center [361, 120] width 84 height 18
select select "2872"
click at [319, 111] on select "305 Pink Pack A Safe Haven for Newborns Basic Needs Miami Belafonte TACOLCY Cen…" at bounding box center [361, 120] width 84 height 18
click at [168, 196] on button "Filter" at bounding box center [164, 194] width 39 height 18
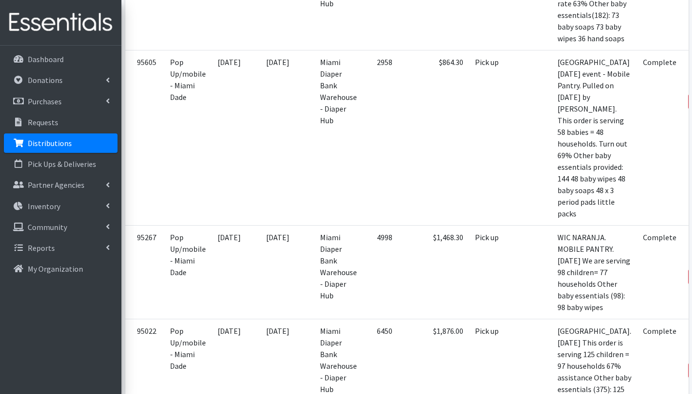
scroll to position [1079, 0]
